Goal: Task Accomplishment & Management: Manage account settings

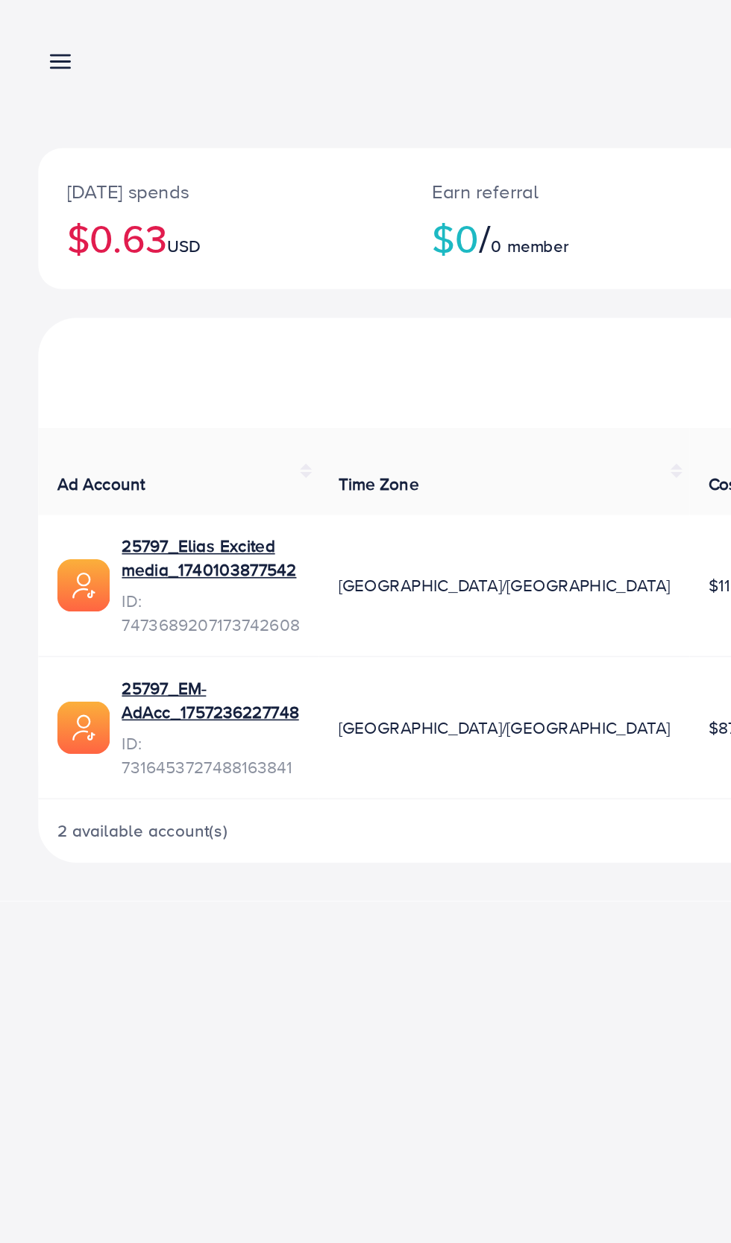
click at [37, 35] on line at bounding box center [38, 35] width 12 height 0
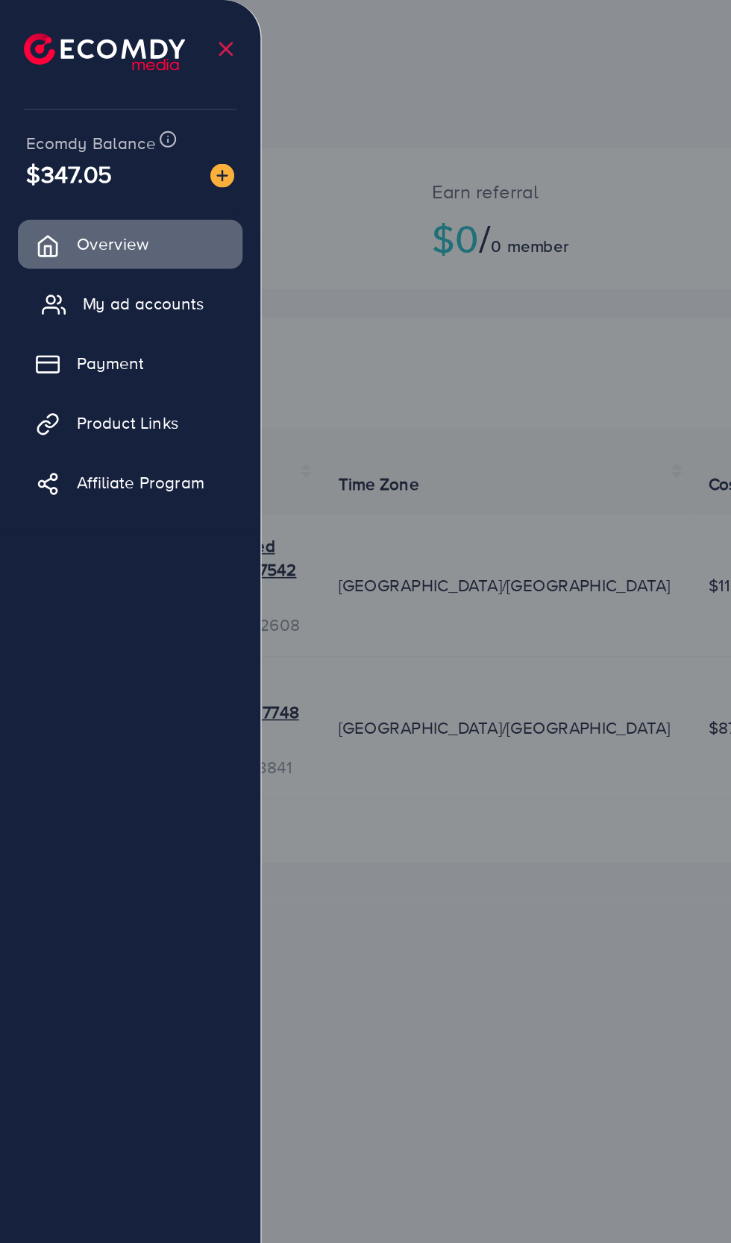
click at [33, 187] on icon at bounding box center [33, 190] width 15 height 15
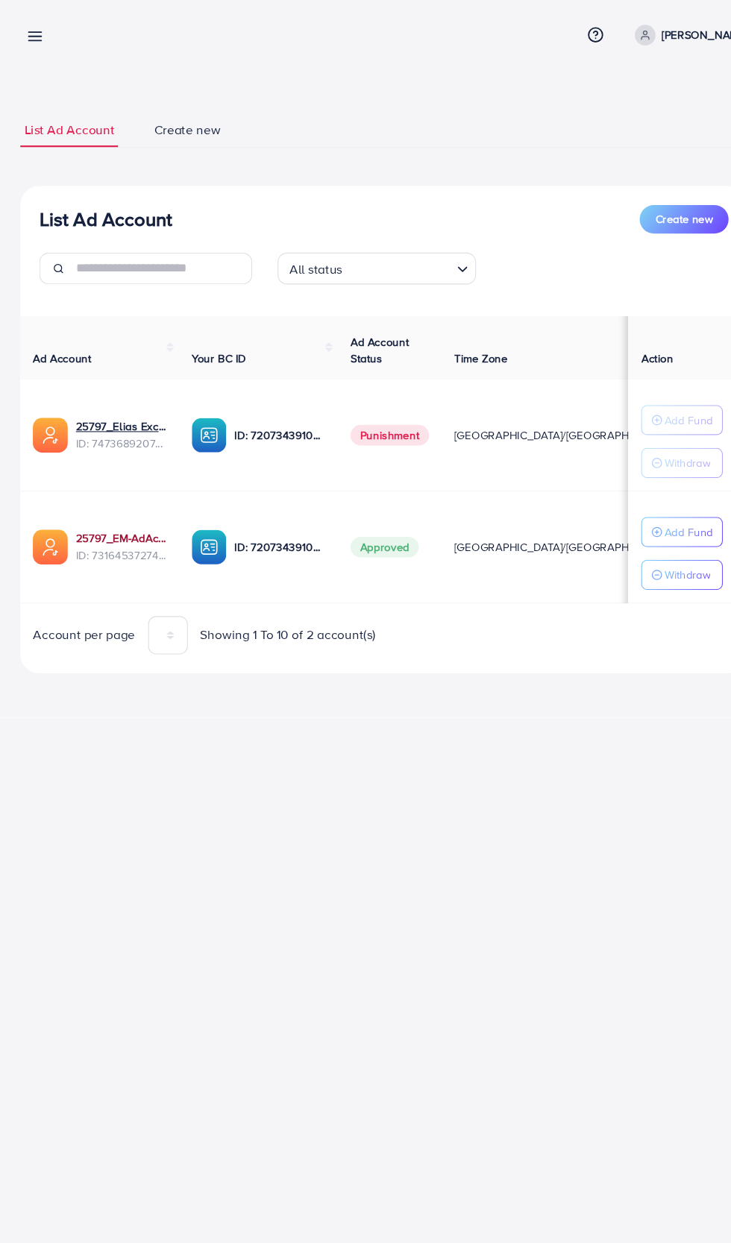
click at [104, 509] on link "25797_EM-AdAcc_1757236227748" at bounding box center [118, 510] width 85 height 15
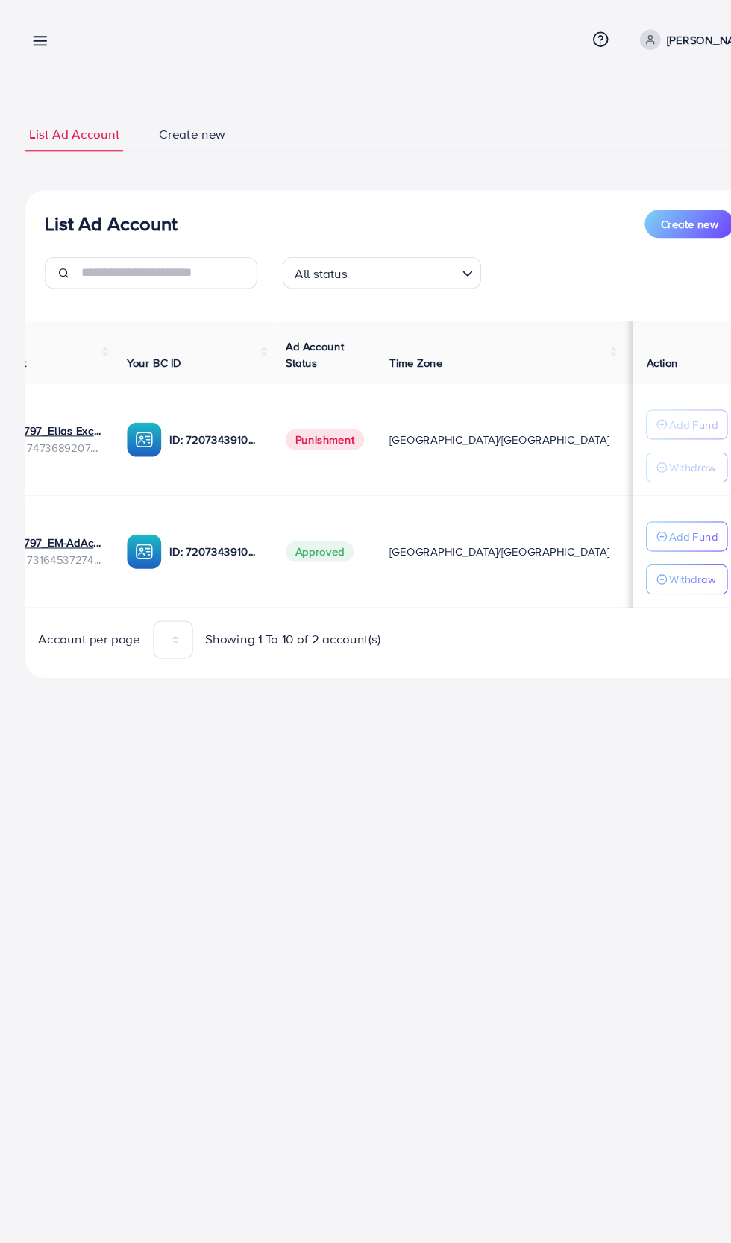
scroll to position [0, 72]
